Goal: Transaction & Acquisition: Purchase product/service

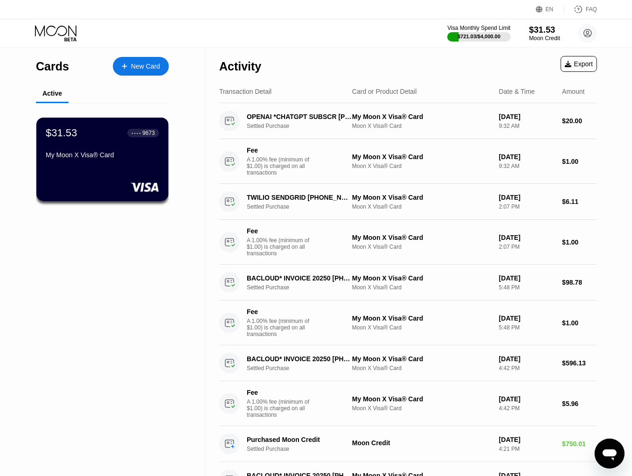
click at [537, 35] on div "Moon Credit" at bounding box center [544, 38] width 31 height 7
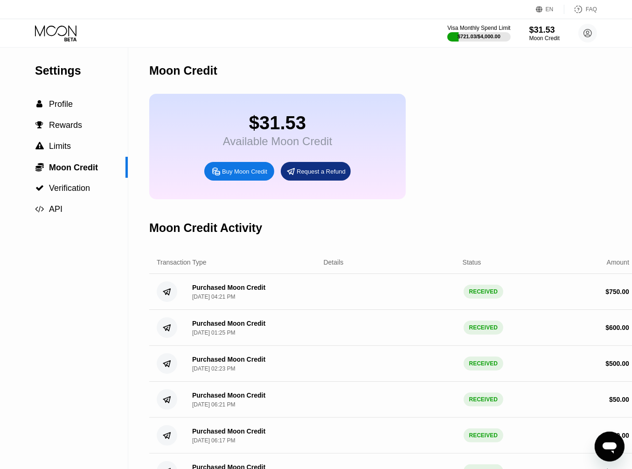
click at [498, 167] on div "$31.53 Available Moon Credit Buy Moon Credit Request a Refund" at bounding box center [392, 146] width 487 height 105
click at [59, 27] on icon at bounding box center [56, 30] width 42 height 11
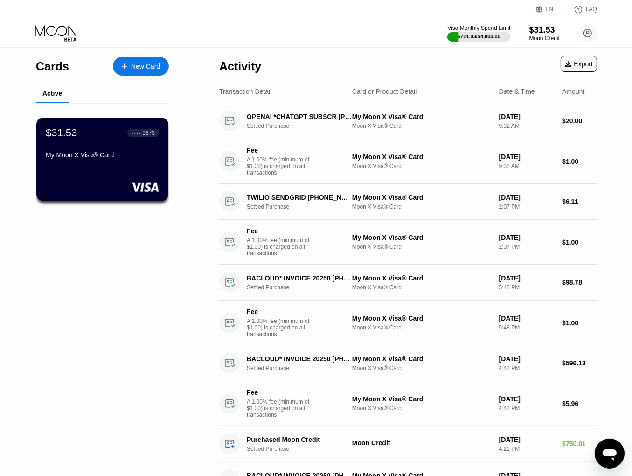
click at [70, 31] on icon at bounding box center [56, 33] width 43 height 16
click at [546, 39] on div "Moon Credit" at bounding box center [544, 38] width 31 height 7
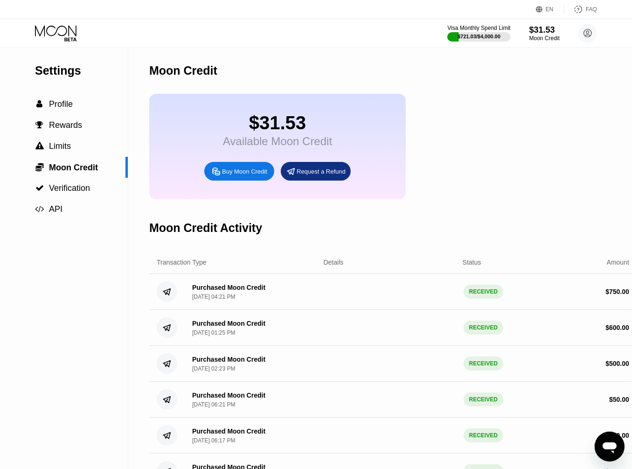
click at [237, 175] on div "Buy Moon Credit" at bounding box center [244, 171] width 45 height 8
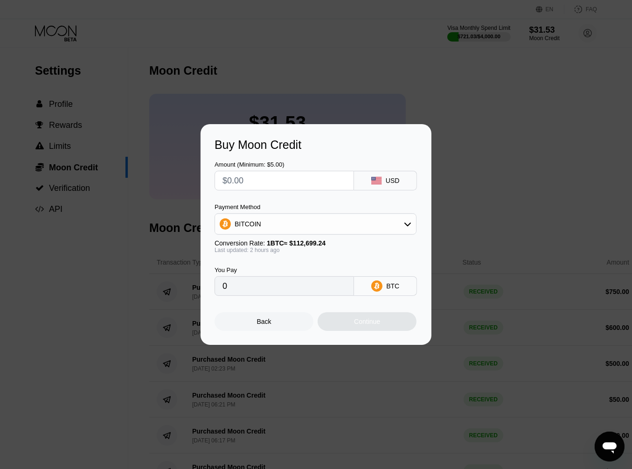
click at [287, 175] on input "text" at bounding box center [284, 180] width 124 height 19
type input "$2"
type input "0.00001773"
type input "$20"
type input "0.00017721"
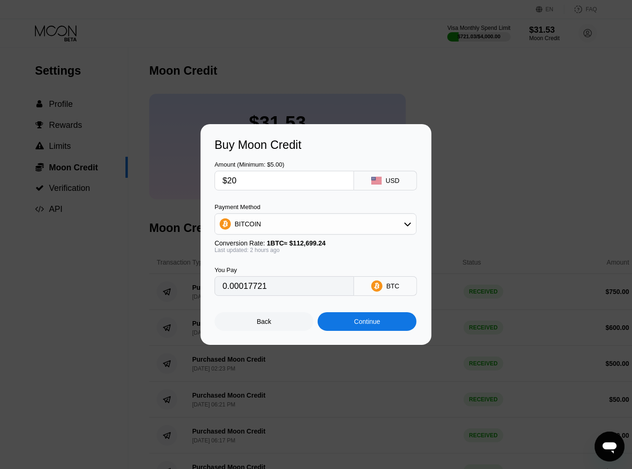
type input "$200"
type input "0.00177205"
type input "$200"
click at [288, 229] on div "BITCOIN" at bounding box center [315, 223] width 201 height 19
click at [284, 269] on div "USDT on TRON" at bounding box center [321, 269] width 176 height 7
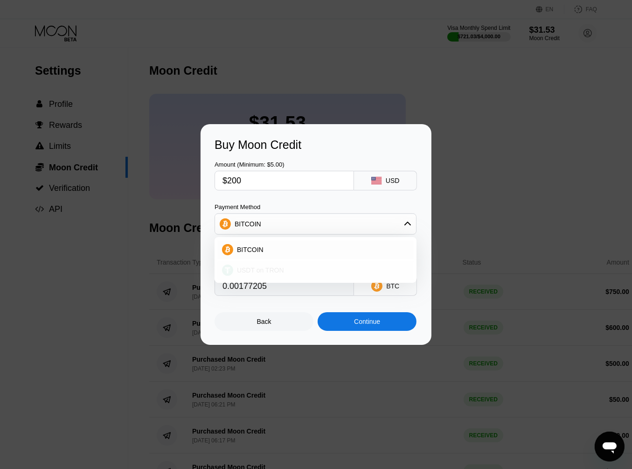
type input "202.02"
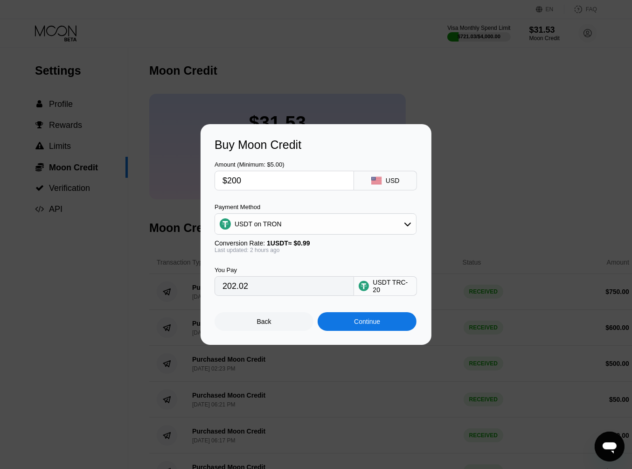
click at [360, 325] on div "Continue" at bounding box center [367, 321] width 26 height 7
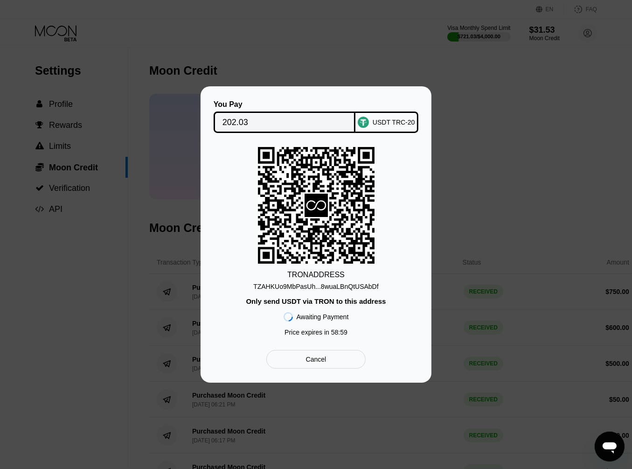
click at [339, 285] on div "TZAHKUo9MbPasUh...8wuaLBnQtUSAbDf" at bounding box center [315, 286] width 125 height 7
click at [230, 119] on input "202.03" at bounding box center [284, 122] width 125 height 19
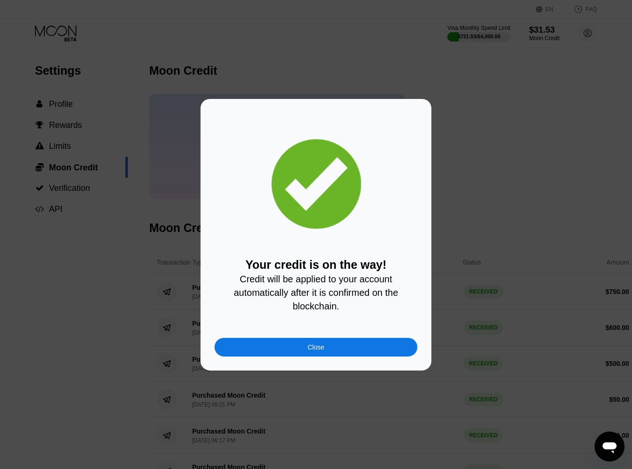
click at [347, 348] on div "Close" at bounding box center [315, 347] width 203 height 19
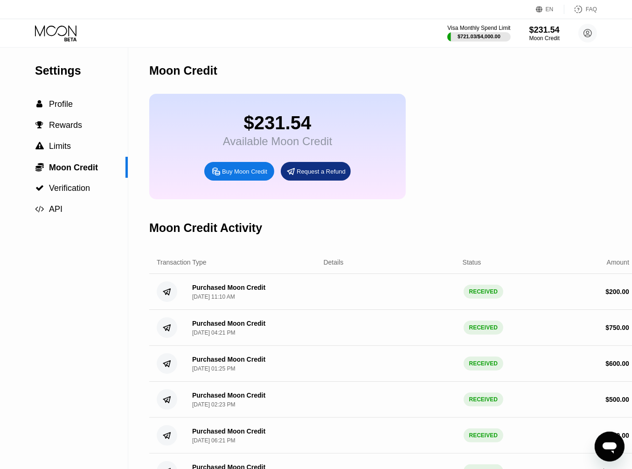
click at [50, 33] on icon at bounding box center [56, 33] width 43 height 16
